Goal: Obtain resource: Obtain resource

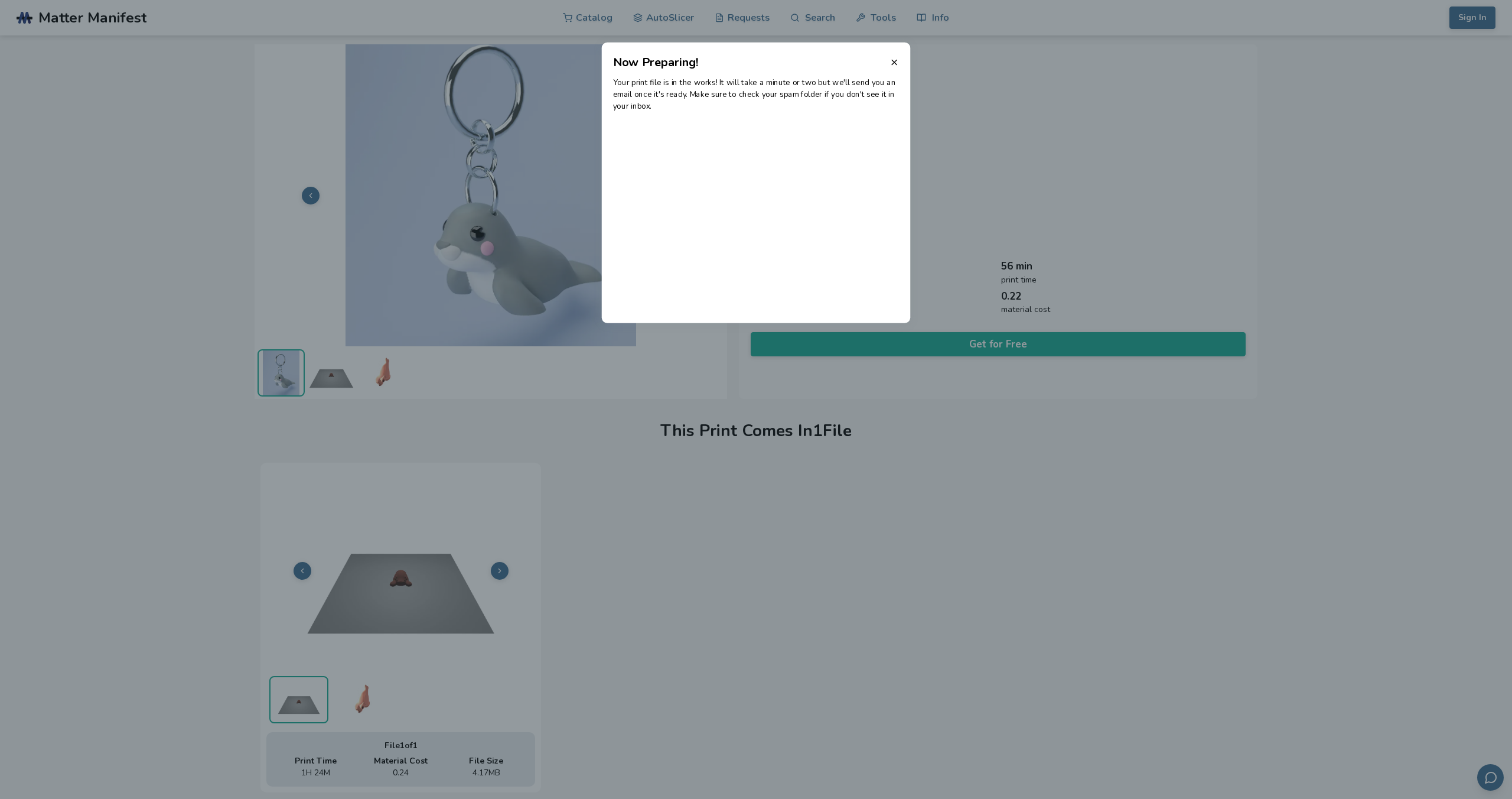
click at [889, 61] on header "Now Preparing!" at bounding box center [756, 57] width 309 height 29
click at [891, 62] on icon at bounding box center [894, 62] width 10 height 10
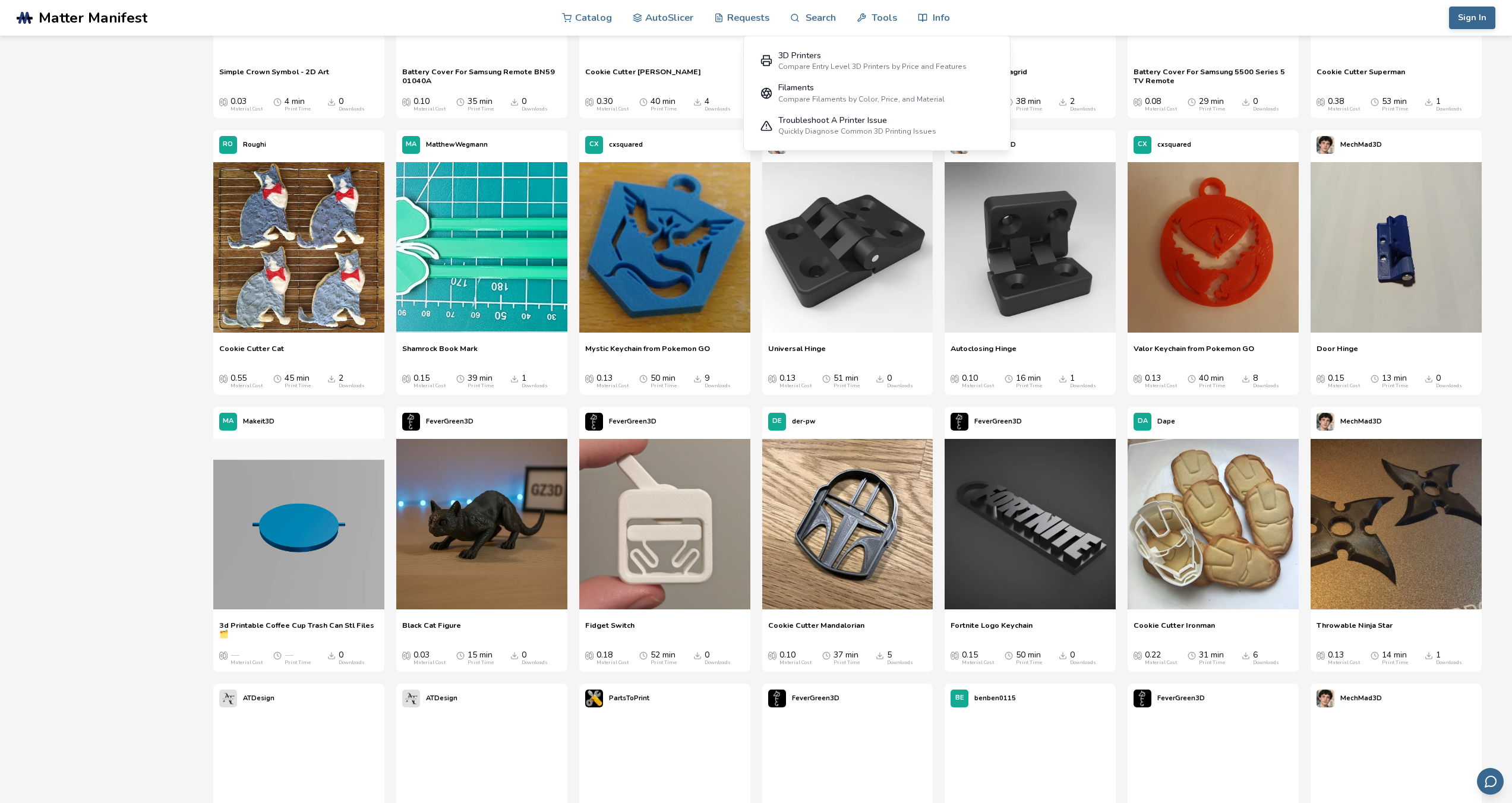
scroll to position [3991, 0]
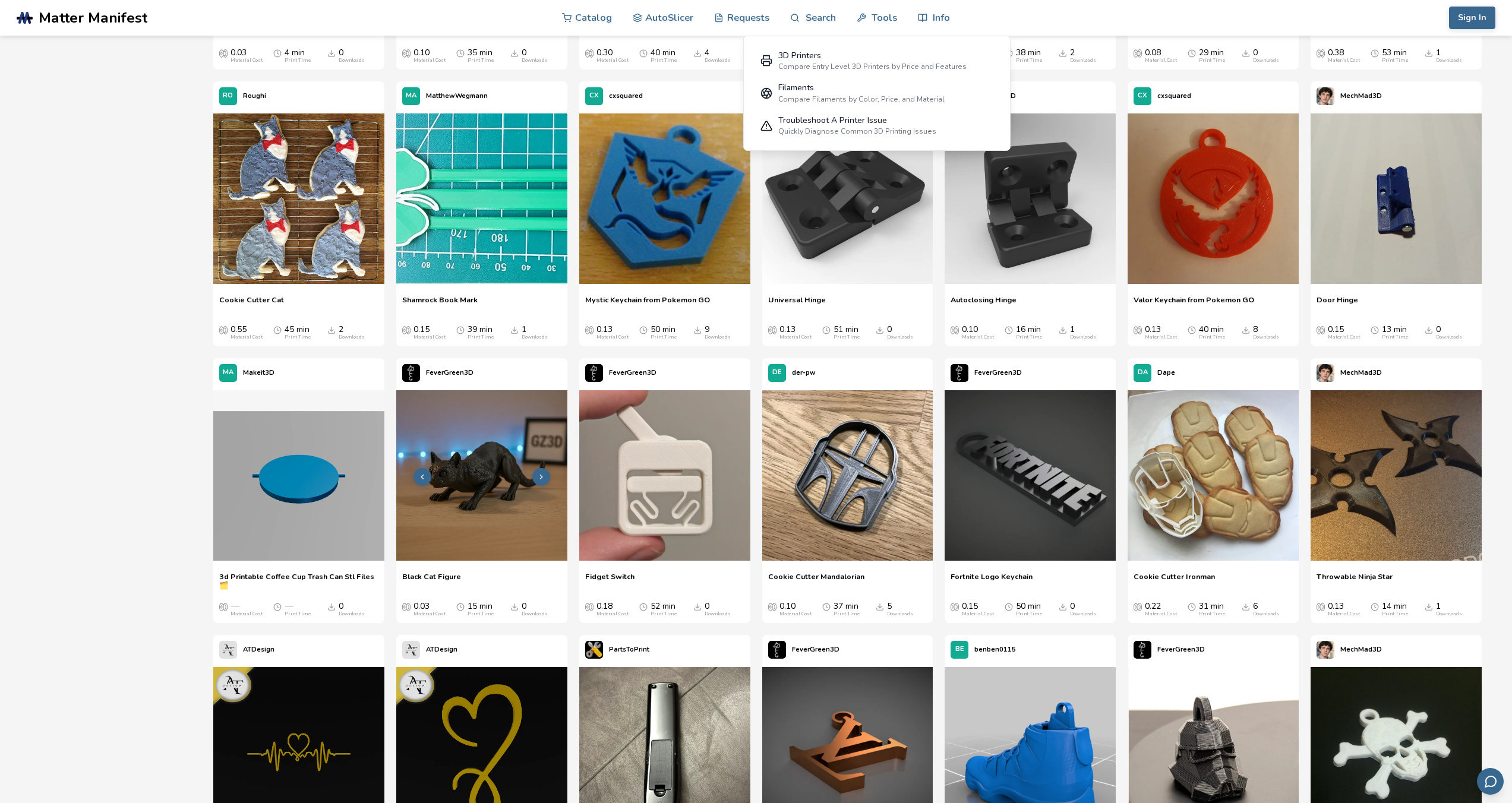
click at [505, 489] on img at bounding box center [482, 476] width 171 height 171
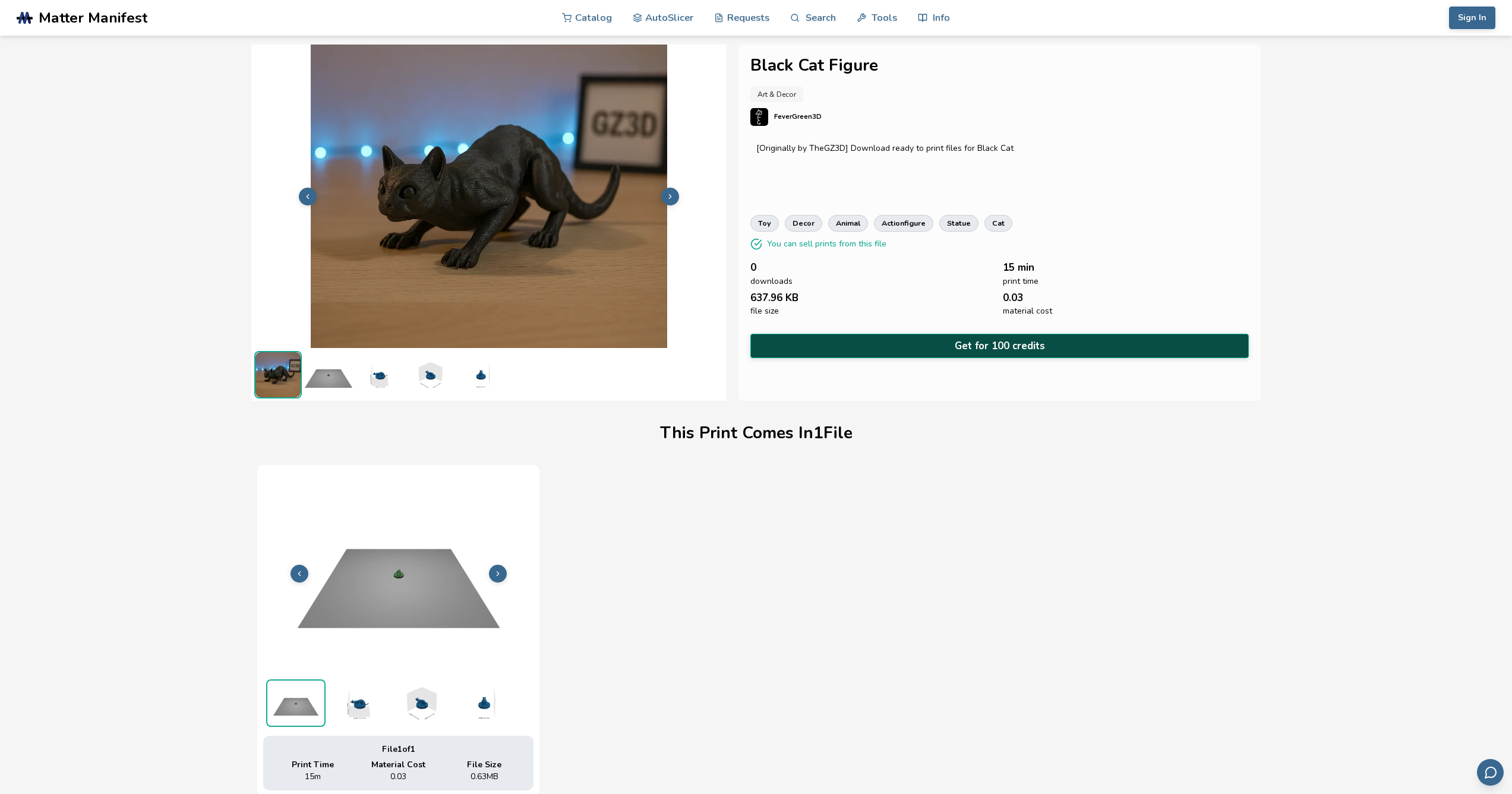
click at [897, 343] on button "Get for 100 credits" at bounding box center [999, 346] width 498 height 24
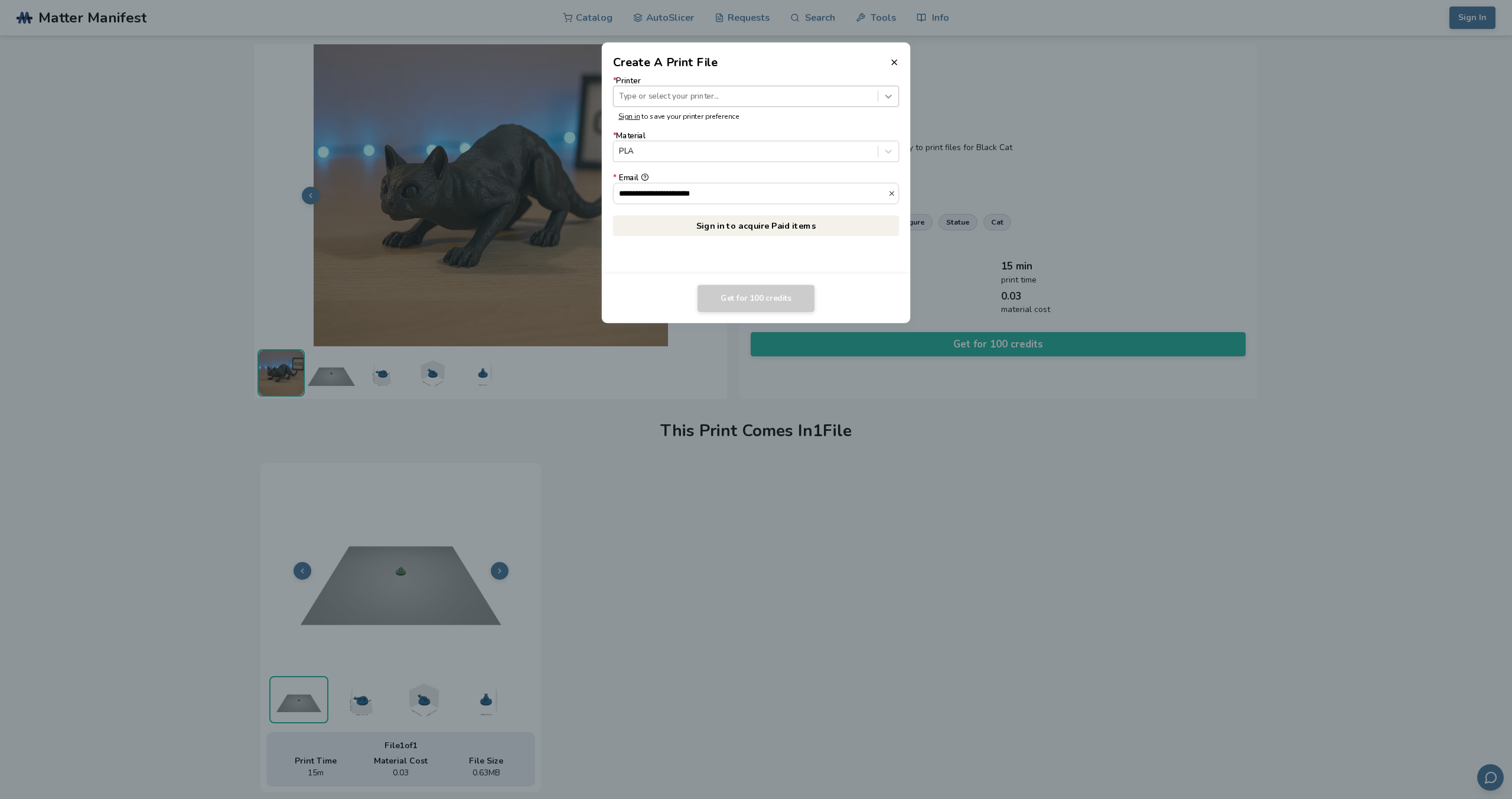
click at [879, 97] on div at bounding box center [888, 97] width 20 height 20
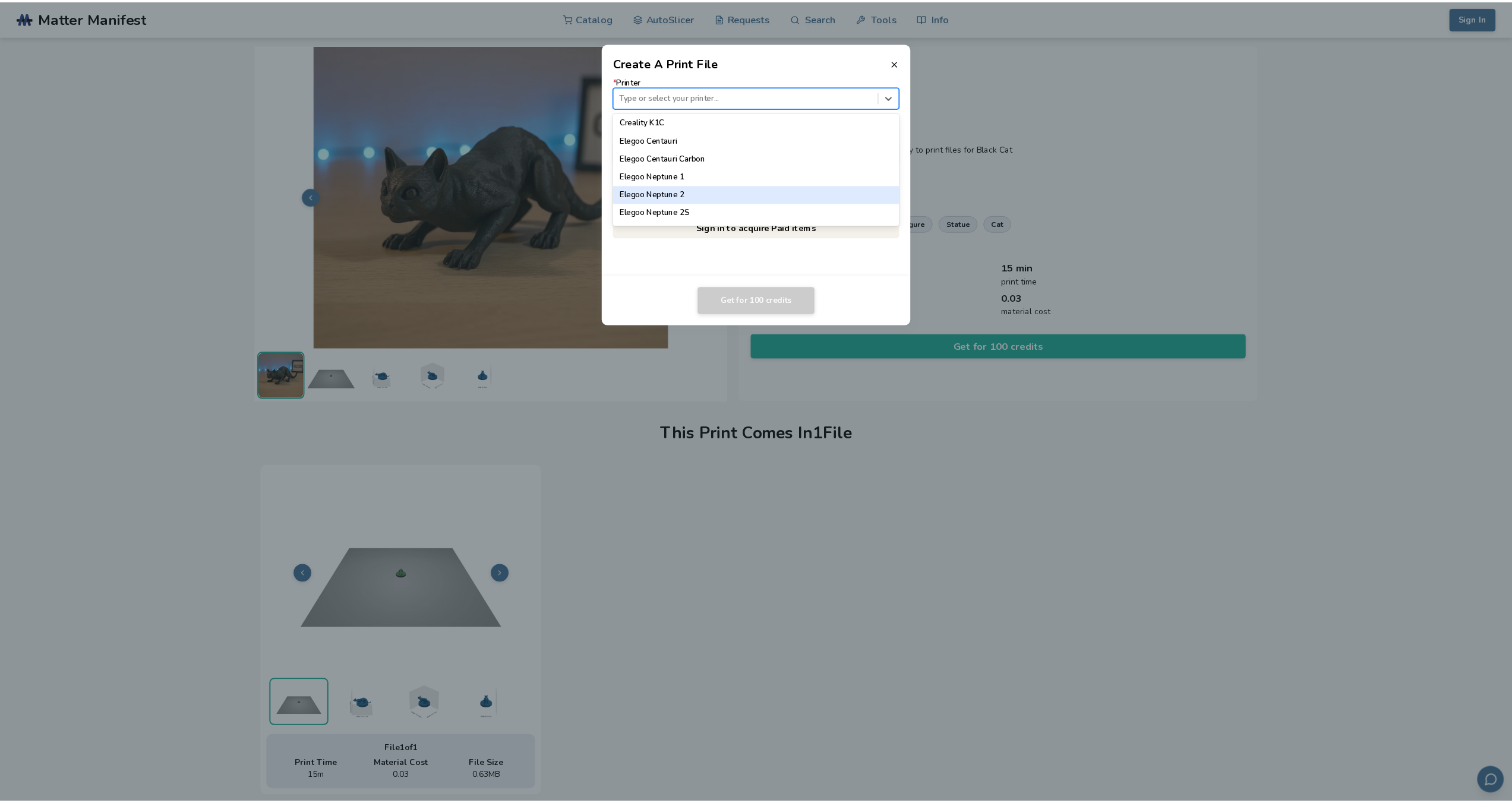
scroll to position [619, 0]
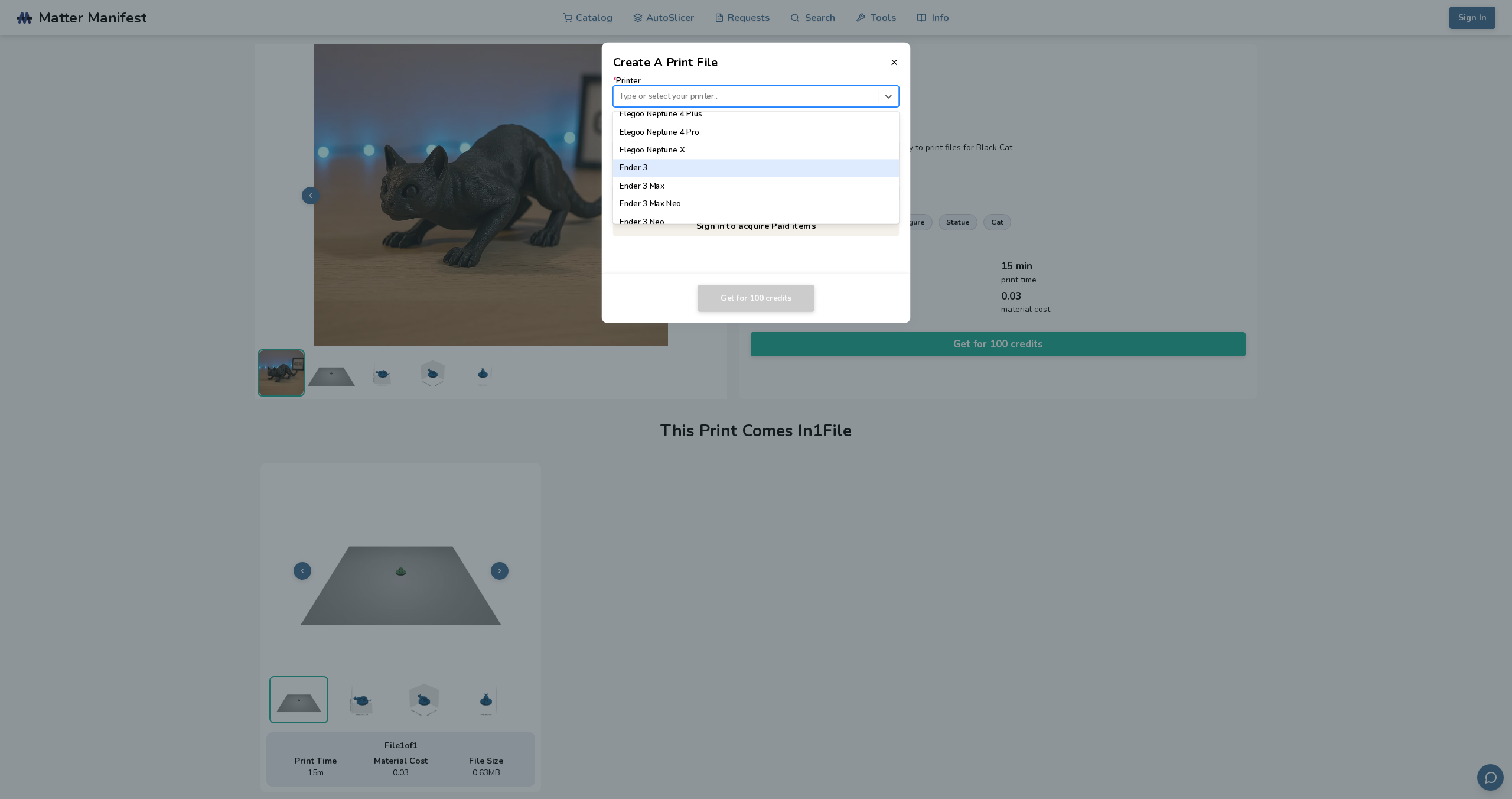
click at [680, 170] on div "Ender 3" at bounding box center [756, 169] width 286 height 18
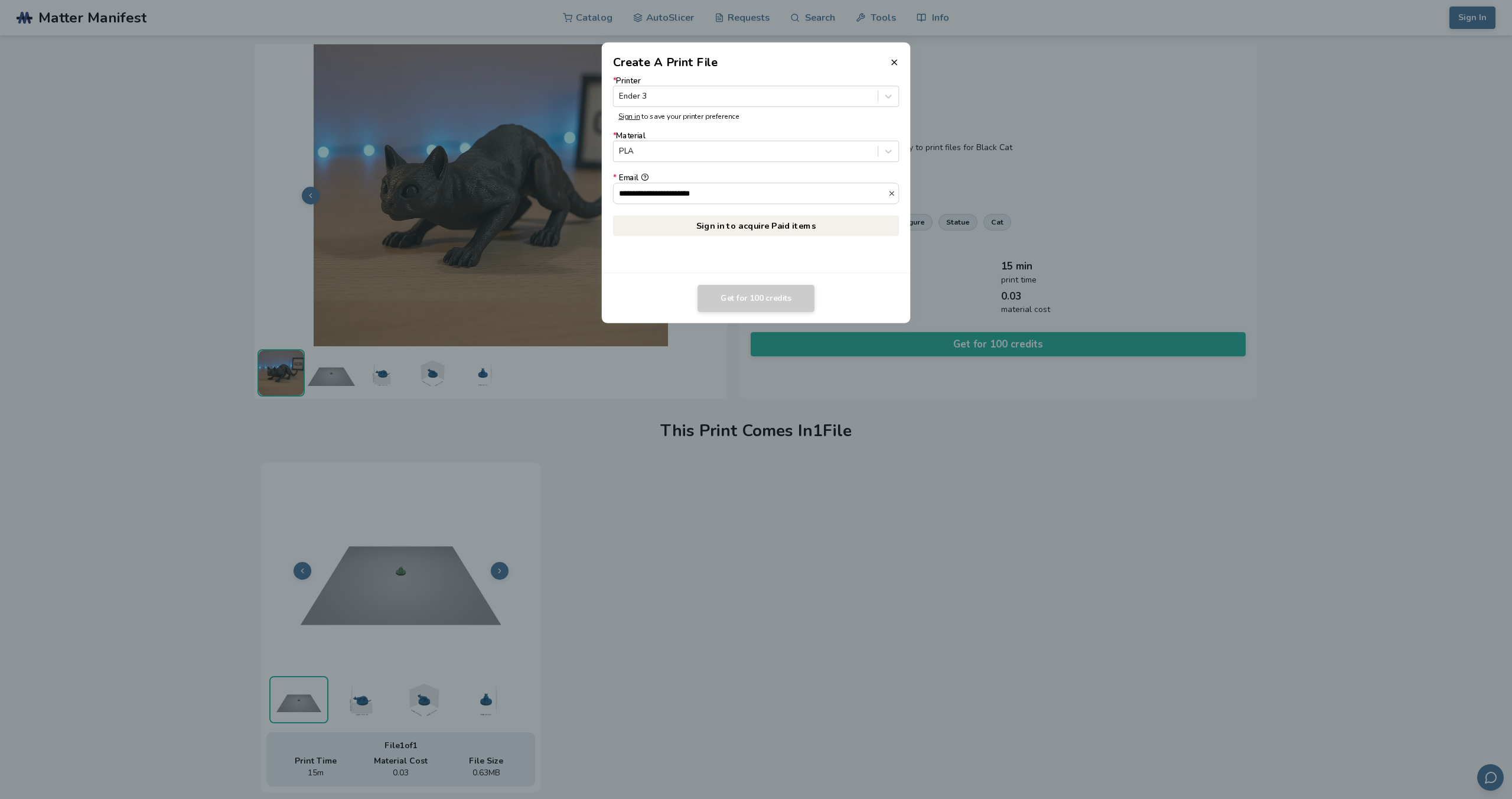
click at [776, 571] on dialog "**********" at bounding box center [755, 400] width 1436 height 759
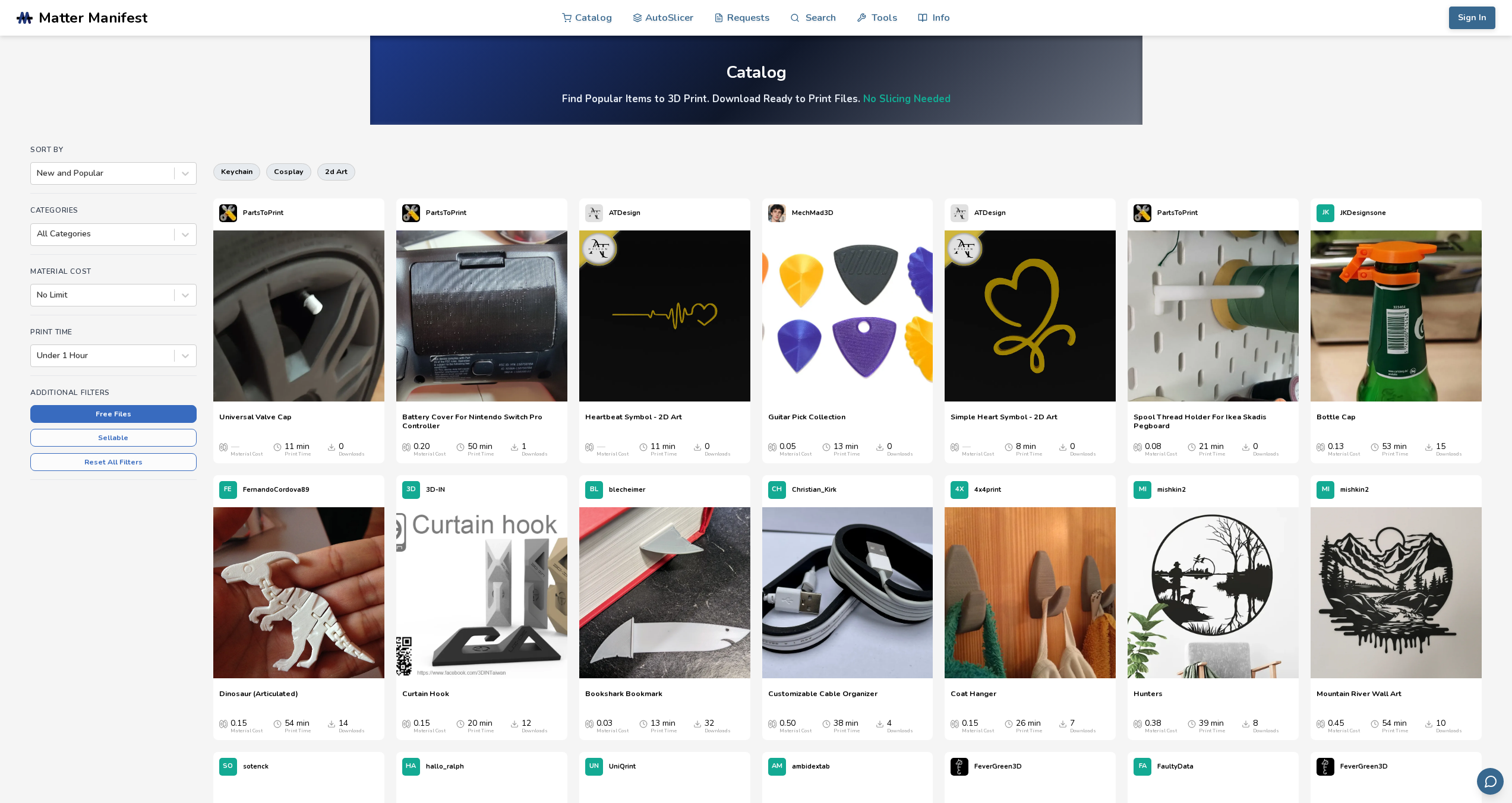
click at [141, 414] on button "Free Files" at bounding box center [113, 414] width 166 height 18
